Goal: Information Seeking & Learning: Learn about a topic

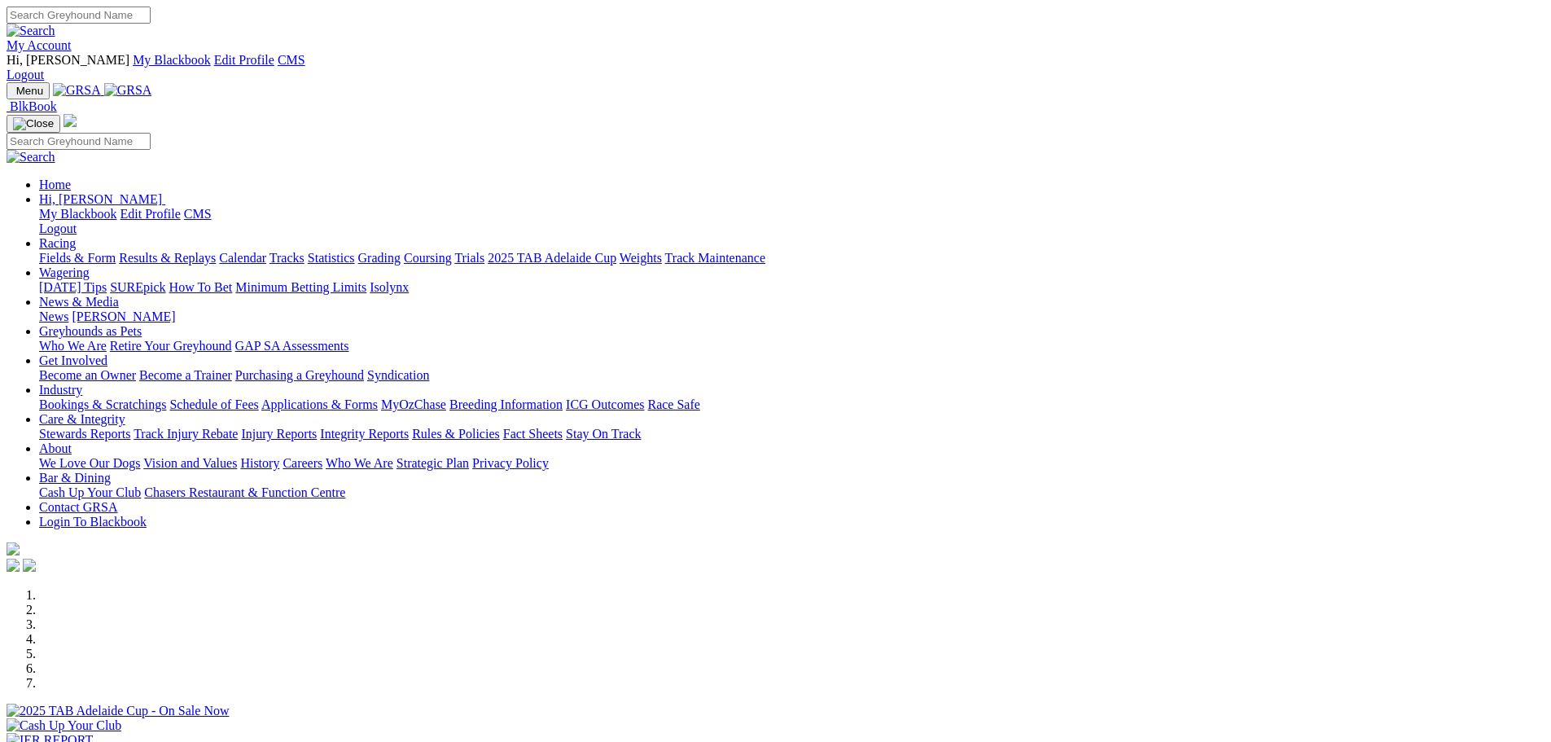
drag, startPoint x: 322, startPoint y: 58, endPoint x: 313, endPoint y: 79, distance: 23.0
click at [152, 83] on img at bounding box center [128, 90] width 48 height 15
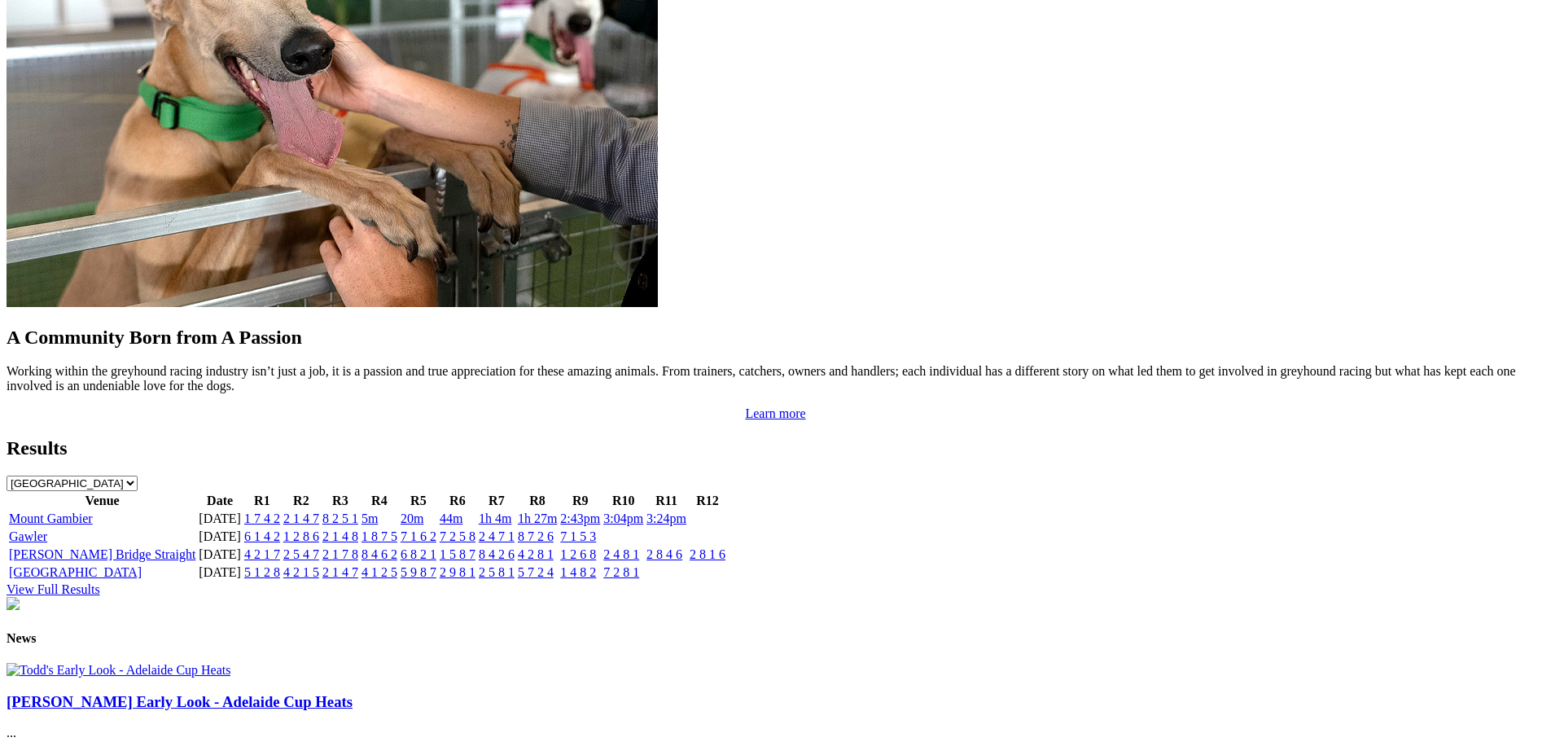
scroll to position [1954, 0]
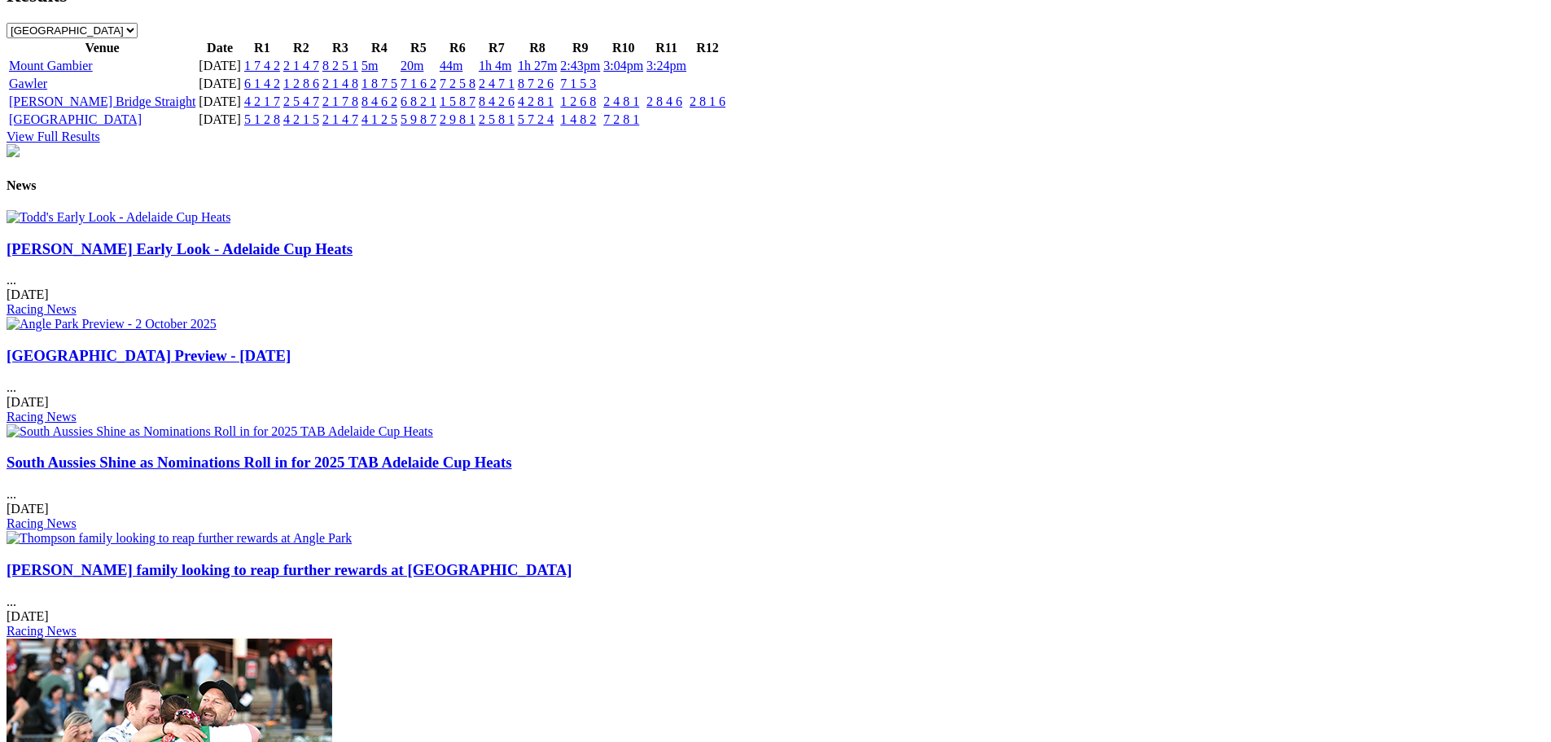
click at [230, 210] on img at bounding box center [119, 217] width 224 height 15
